Goal: Contribute content: Contribute content

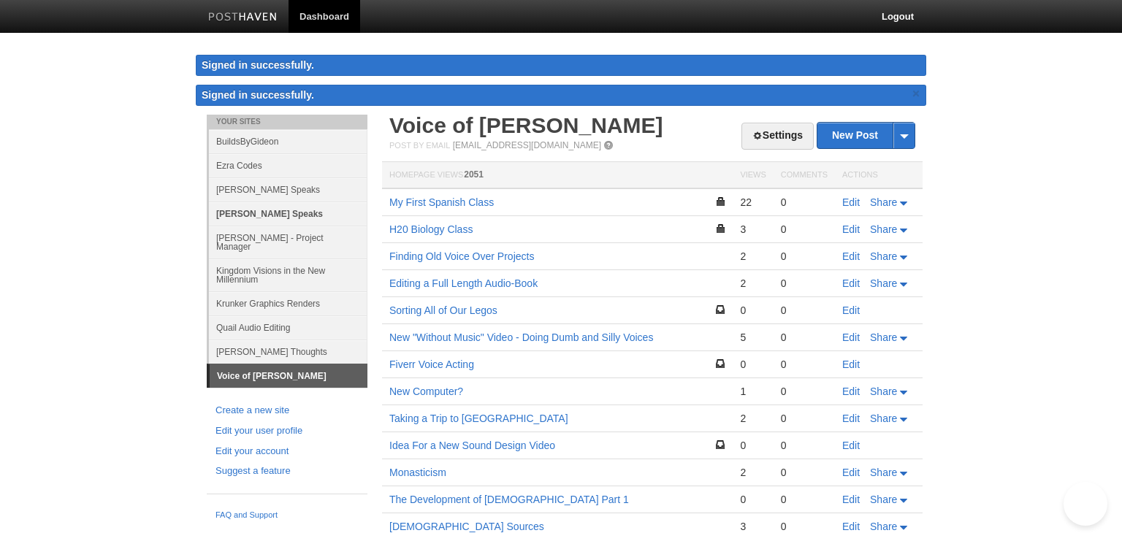
click at [286, 207] on link "[PERSON_NAME] Speaks" at bounding box center [288, 214] width 158 height 24
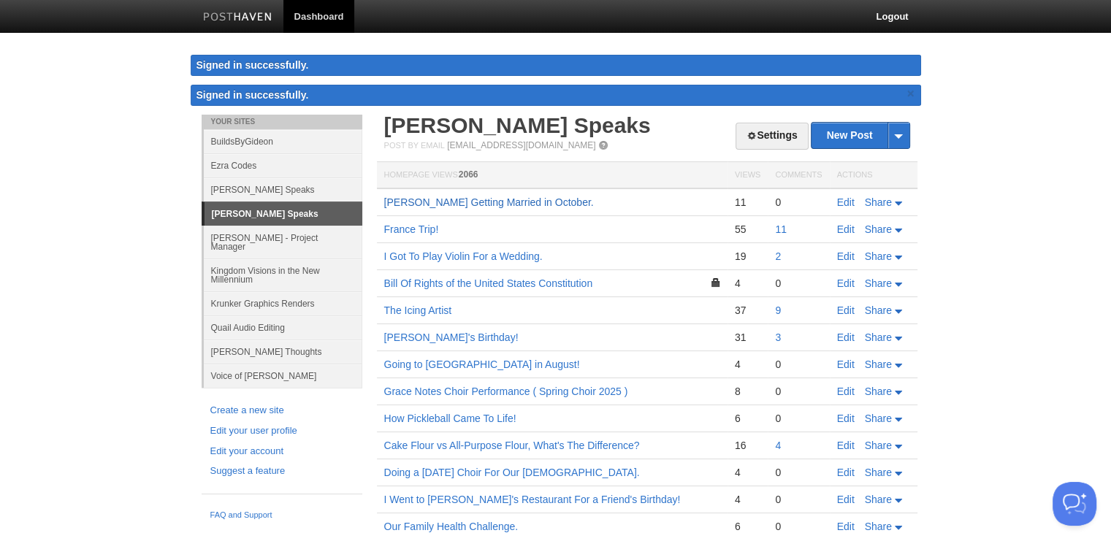
click at [416, 204] on link "[PERSON_NAME] Getting Married in October." at bounding box center [489, 202] width 210 height 12
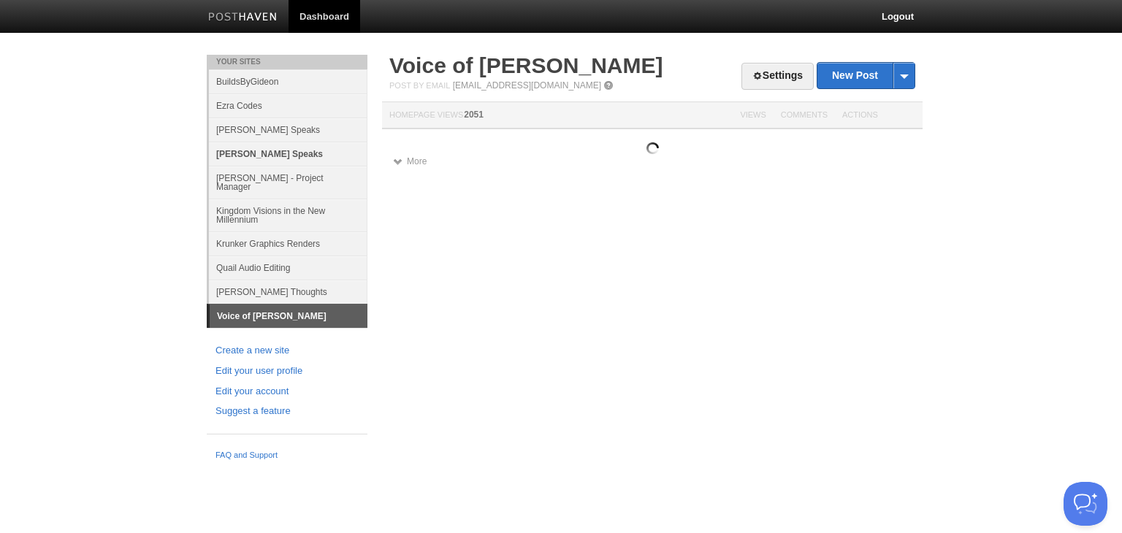
click at [322, 149] on link "[PERSON_NAME] Speaks" at bounding box center [288, 154] width 158 height 24
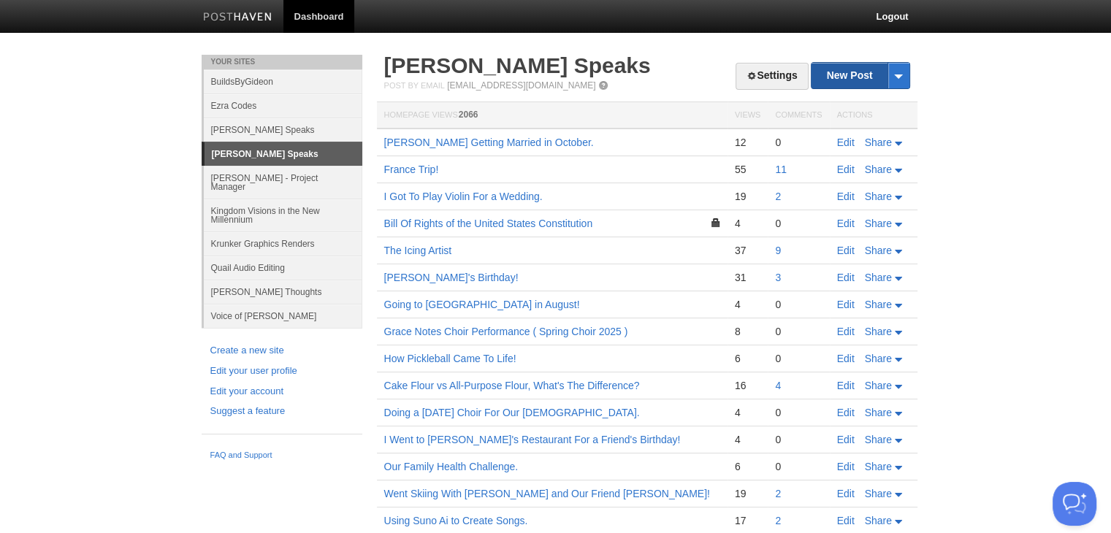
click at [825, 85] on link "New Post" at bounding box center [859, 76] width 97 height 26
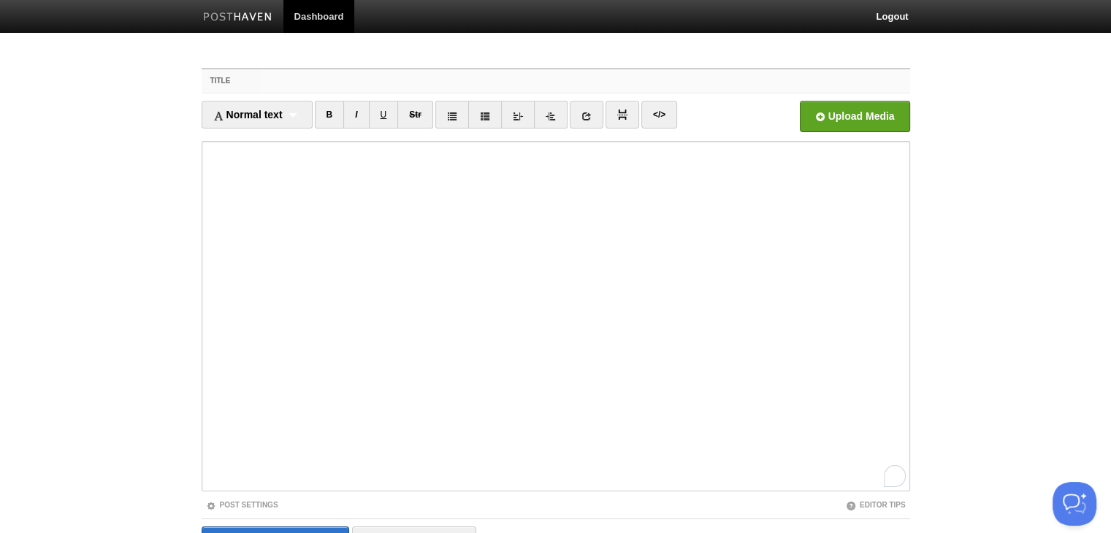
click at [474, 81] on input "Title" at bounding box center [584, 80] width 649 height 23
type input "My Sewing Project."
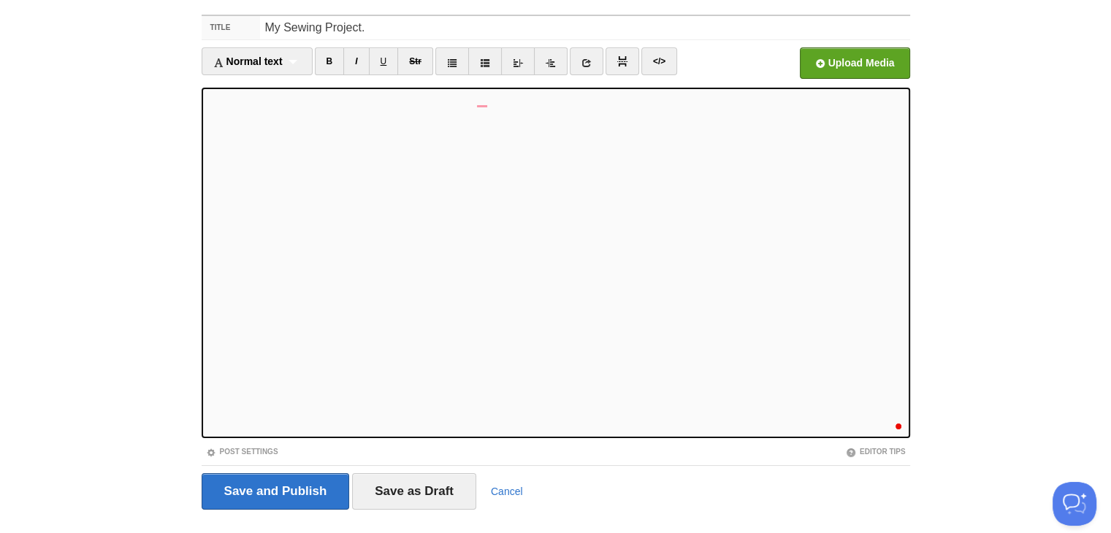
scroll to position [73, 0]
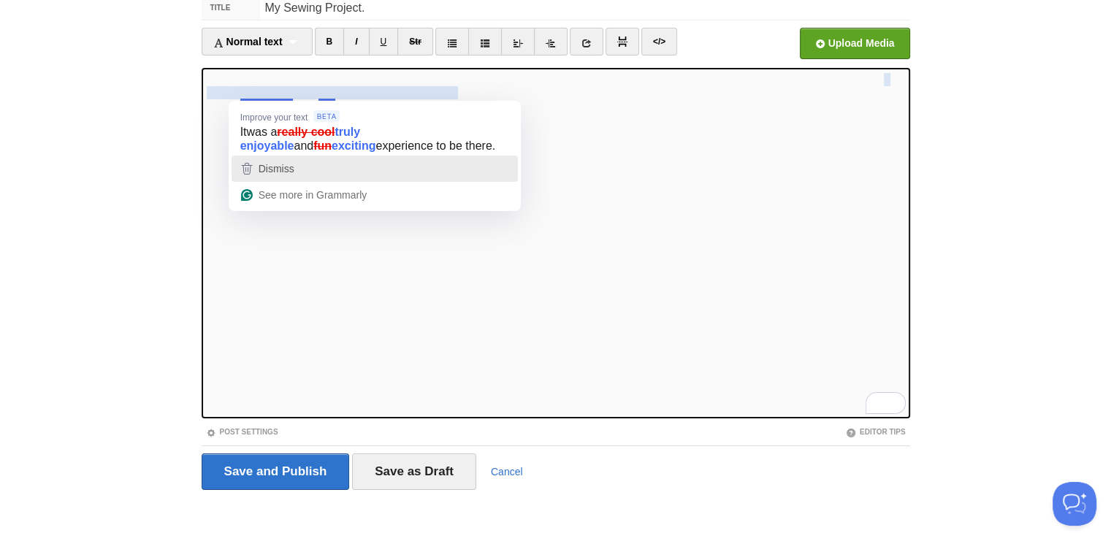
click at [288, 173] on span "Dismiss" at bounding box center [277, 169] width 36 height 12
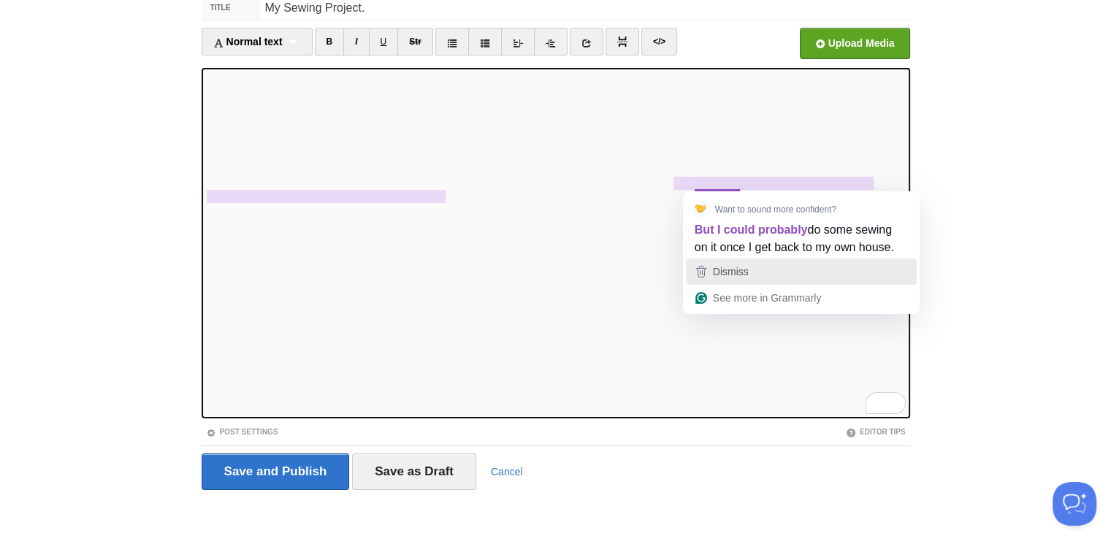
click at [740, 270] on span "Dismiss" at bounding box center [731, 272] width 36 height 12
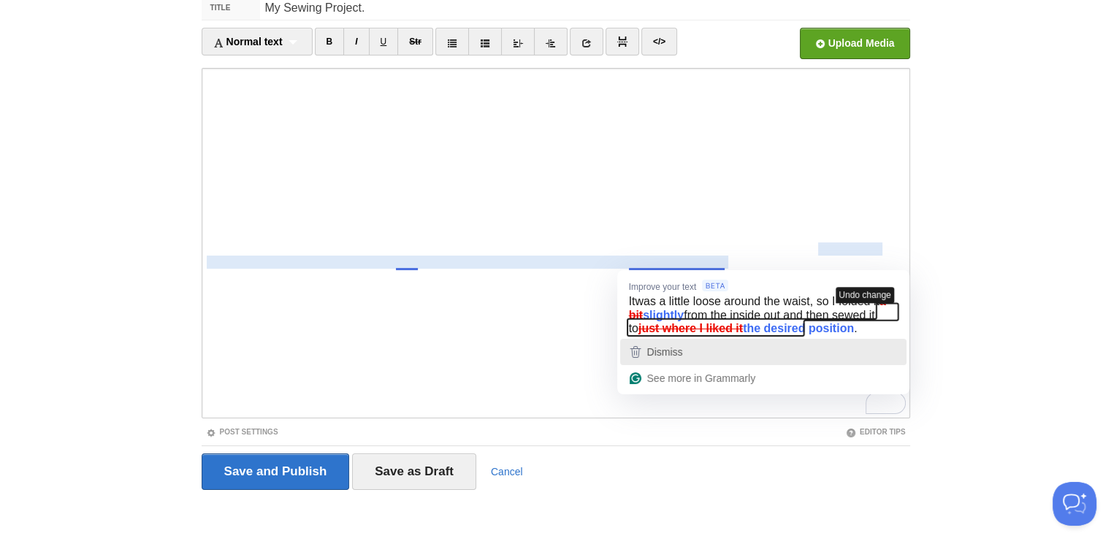
click at [654, 358] on span "Dismiss" at bounding box center [665, 352] width 36 height 12
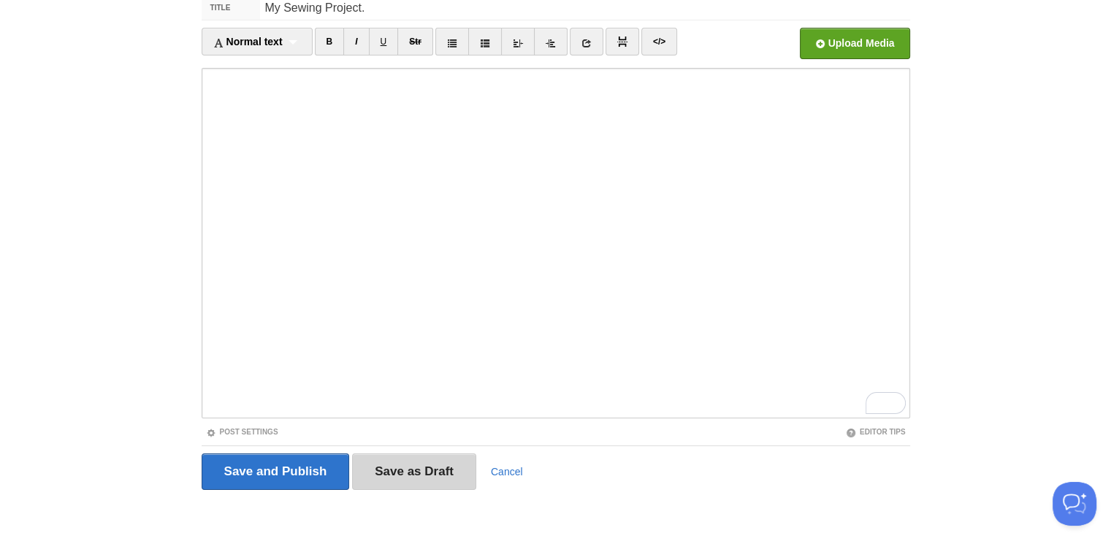
click at [402, 479] on input "Save as Draft" at bounding box center [414, 472] width 124 height 37
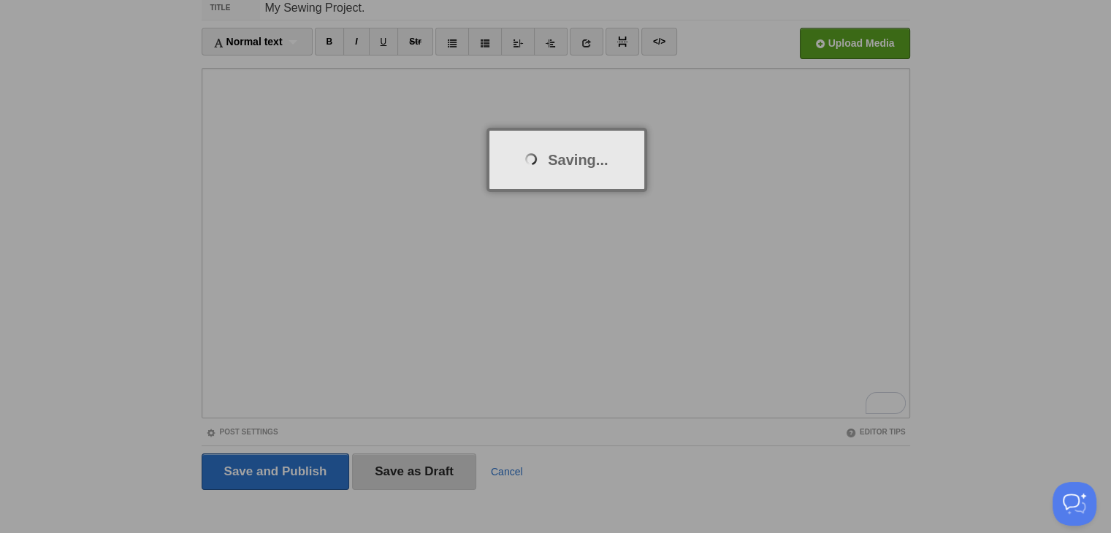
scroll to position [55, 0]
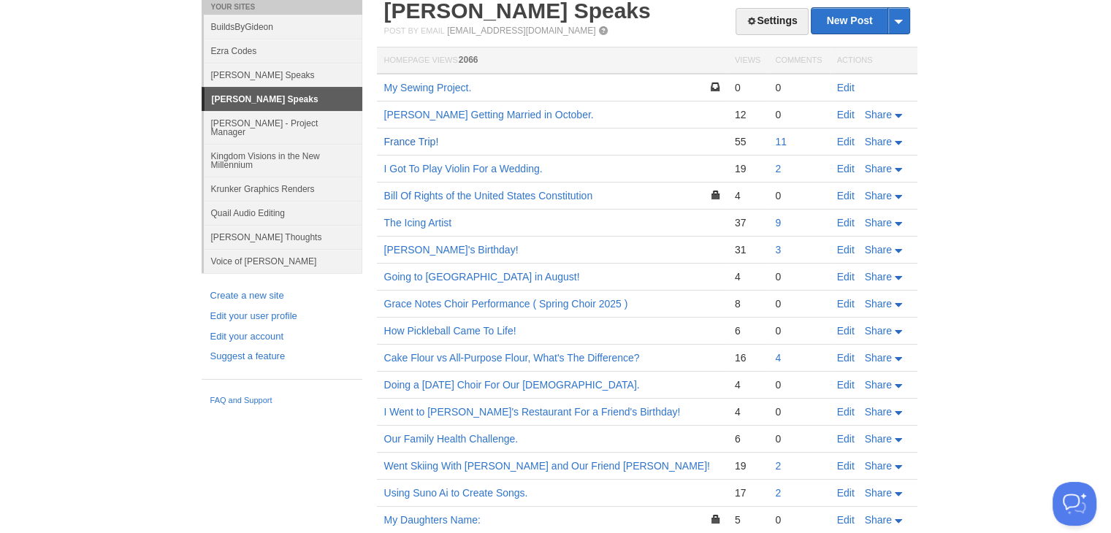
click at [417, 137] on link "France Trip!" at bounding box center [411, 142] width 55 height 12
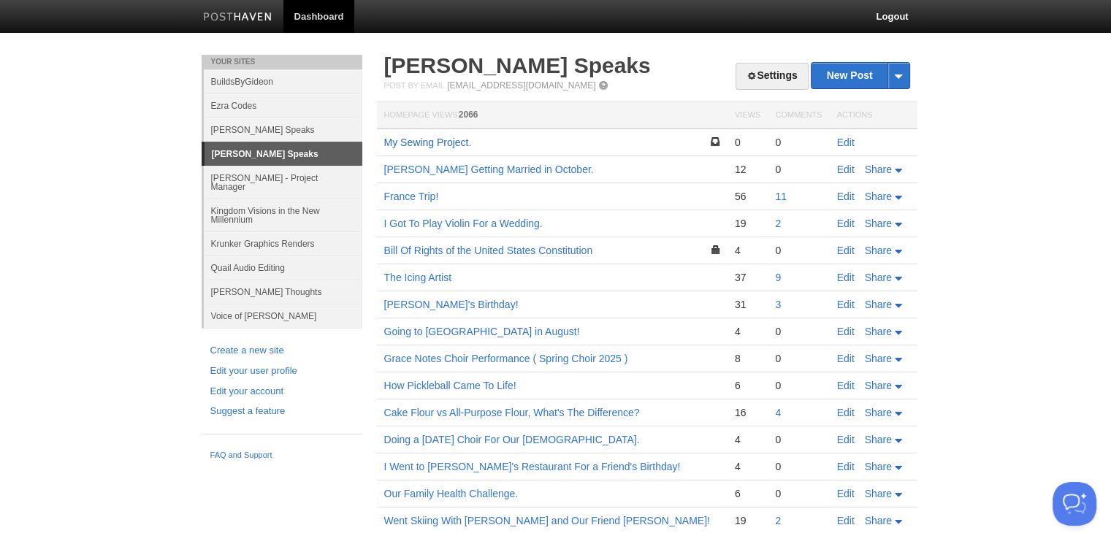
click at [453, 142] on link "My Sewing Project." at bounding box center [428, 143] width 88 height 12
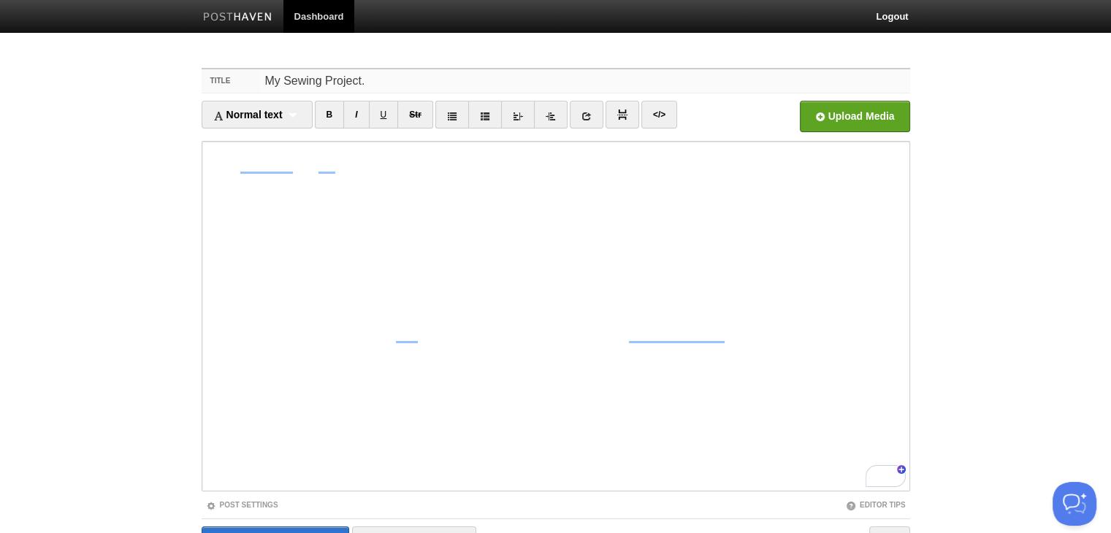
click at [377, 70] on input "My Sewing Project." at bounding box center [584, 80] width 649 height 23
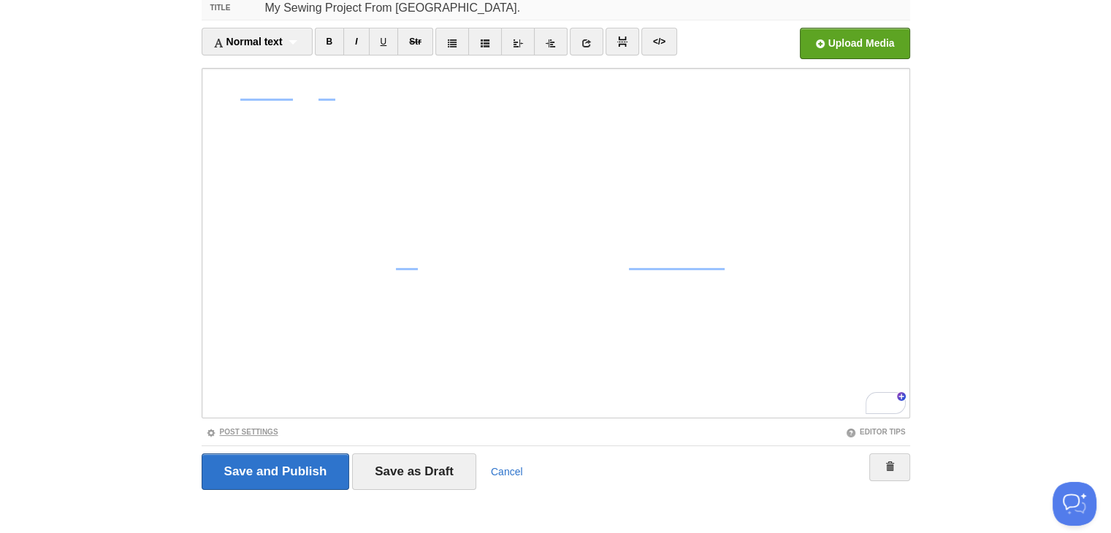
type input "My Sewing Project From [GEOGRAPHIC_DATA]."
click at [254, 429] on link "Post Settings" at bounding box center [242, 432] width 72 height 8
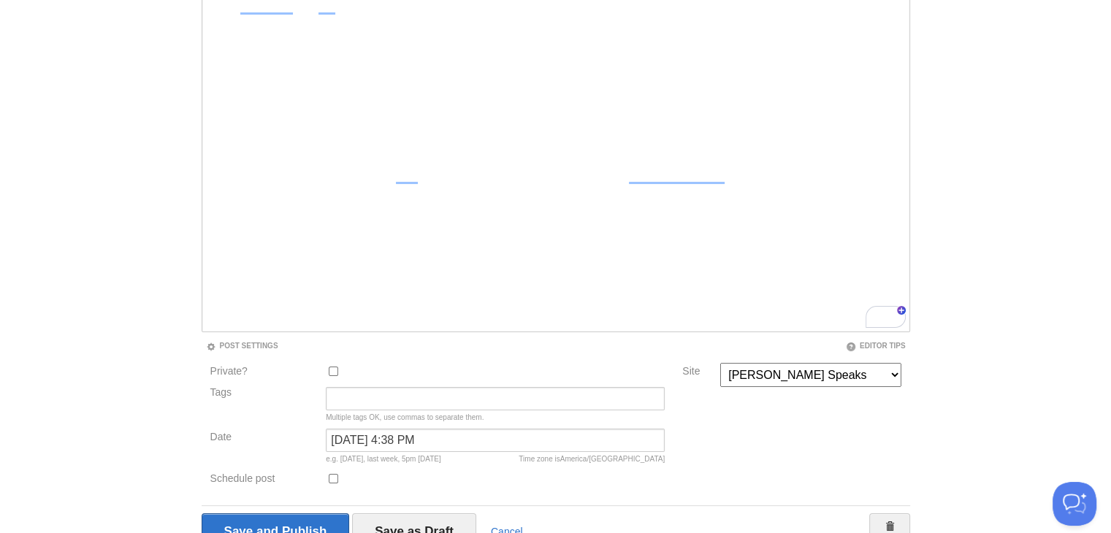
scroll to position [229, 0]
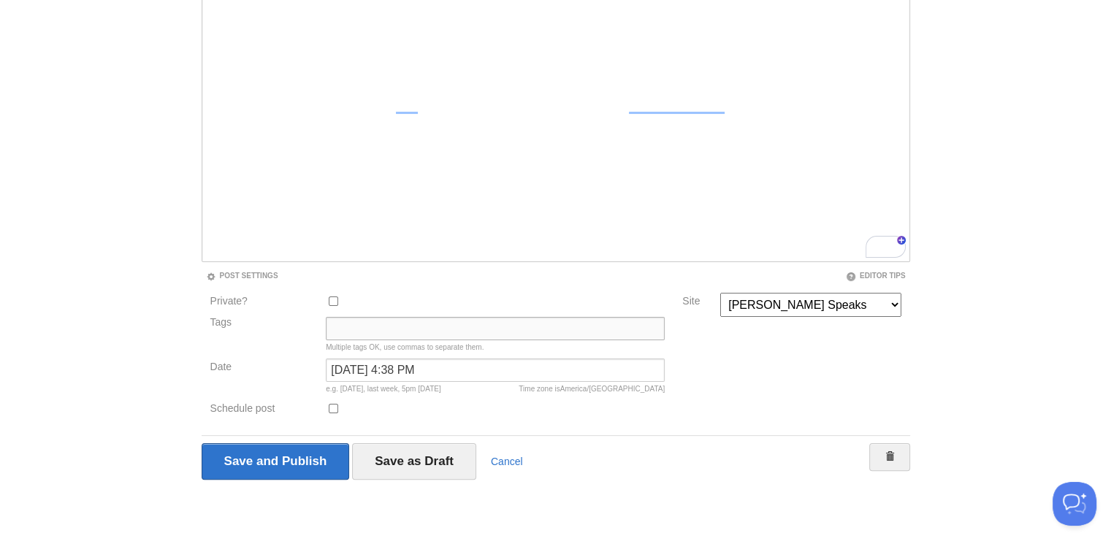
click at [371, 329] on input "Tags" at bounding box center [495, 328] width 339 height 23
click at [261, 329] on div "Tags Multiple tags OK, use commas to separate them." at bounding box center [438, 338] width 464 height 42
click at [386, 322] on input "Tags" at bounding box center [495, 328] width 339 height 23
type input "Family"
click at [307, 459] on input "Save and Publish" at bounding box center [276, 461] width 148 height 37
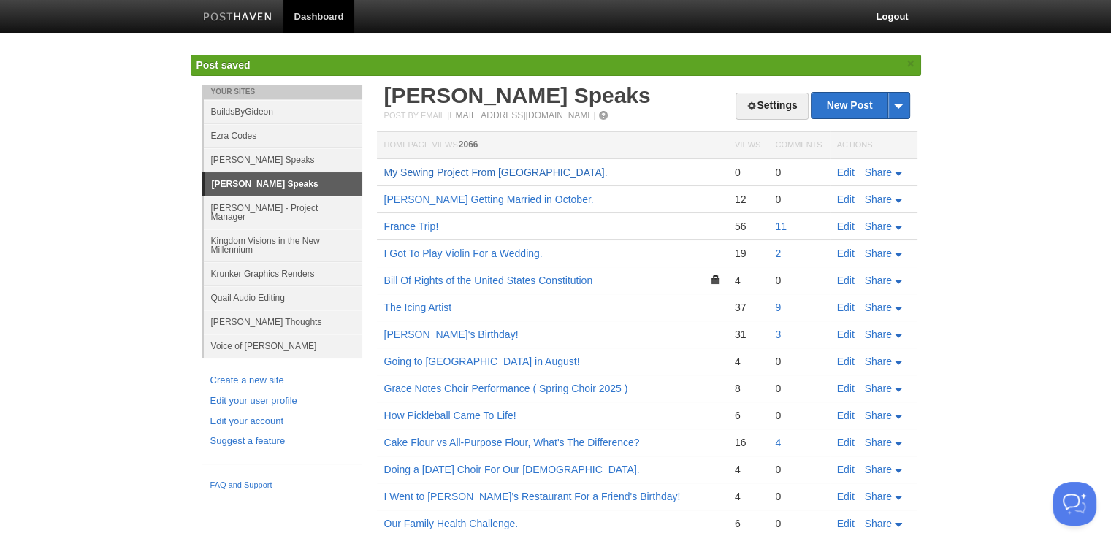
click at [496, 175] on link "My Sewing Project From [GEOGRAPHIC_DATA]." at bounding box center [495, 173] width 223 height 12
